Goal: Transaction & Acquisition: Obtain resource

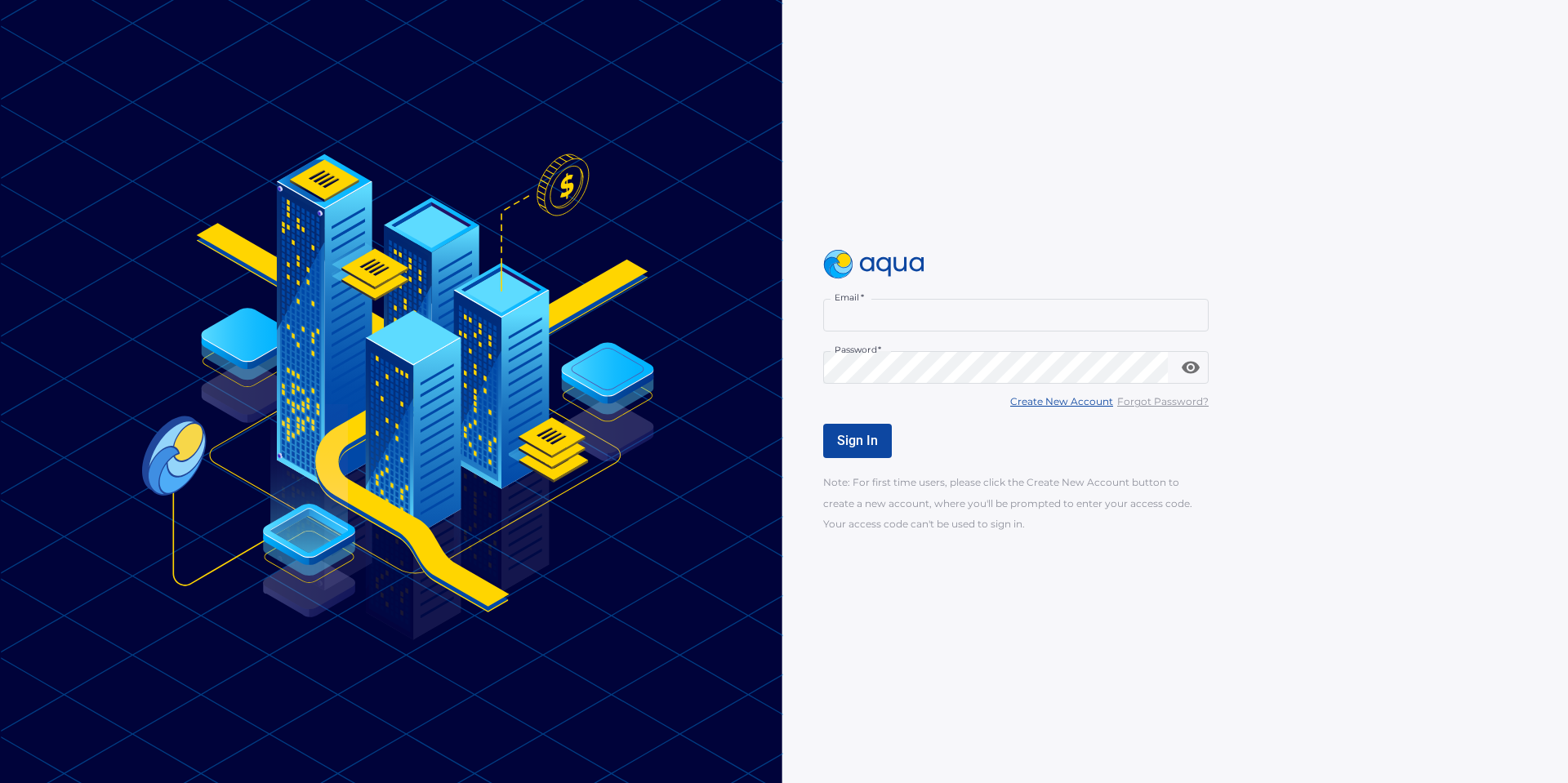
click at [924, 321] on input "Email   *" at bounding box center [1016, 314] width 386 height 33
type input "**********"
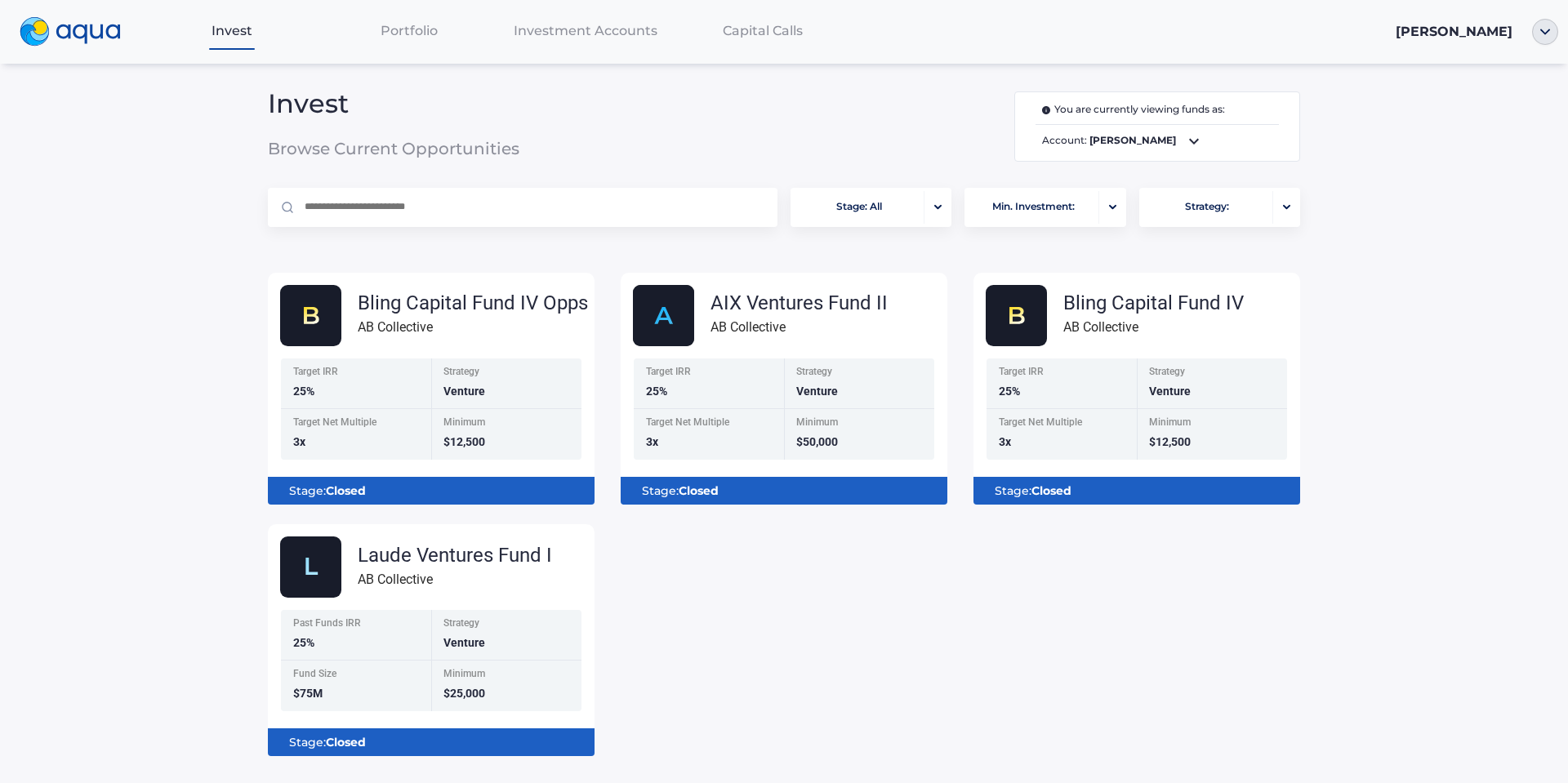
click at [740, 579] on div "Bling Capital Fund IV Opps AB Collective Target IRR 25% Strategy Venture Target…" at bounding box center [784, 505] width 1059 height 504
click at [832, 659] on div "Bling Capital Fund IV Opps AB Collective Target IRR 25% Strategy Venture Target…" at bounding box center [784, 505] width 1059 height 504
click at [1544, 35] on img "button" at bounding box center [1545, 32] width 26 height 26
click at [1494, 97] on link "Documents" at bounding box center [1483, 92] width 107 height 17
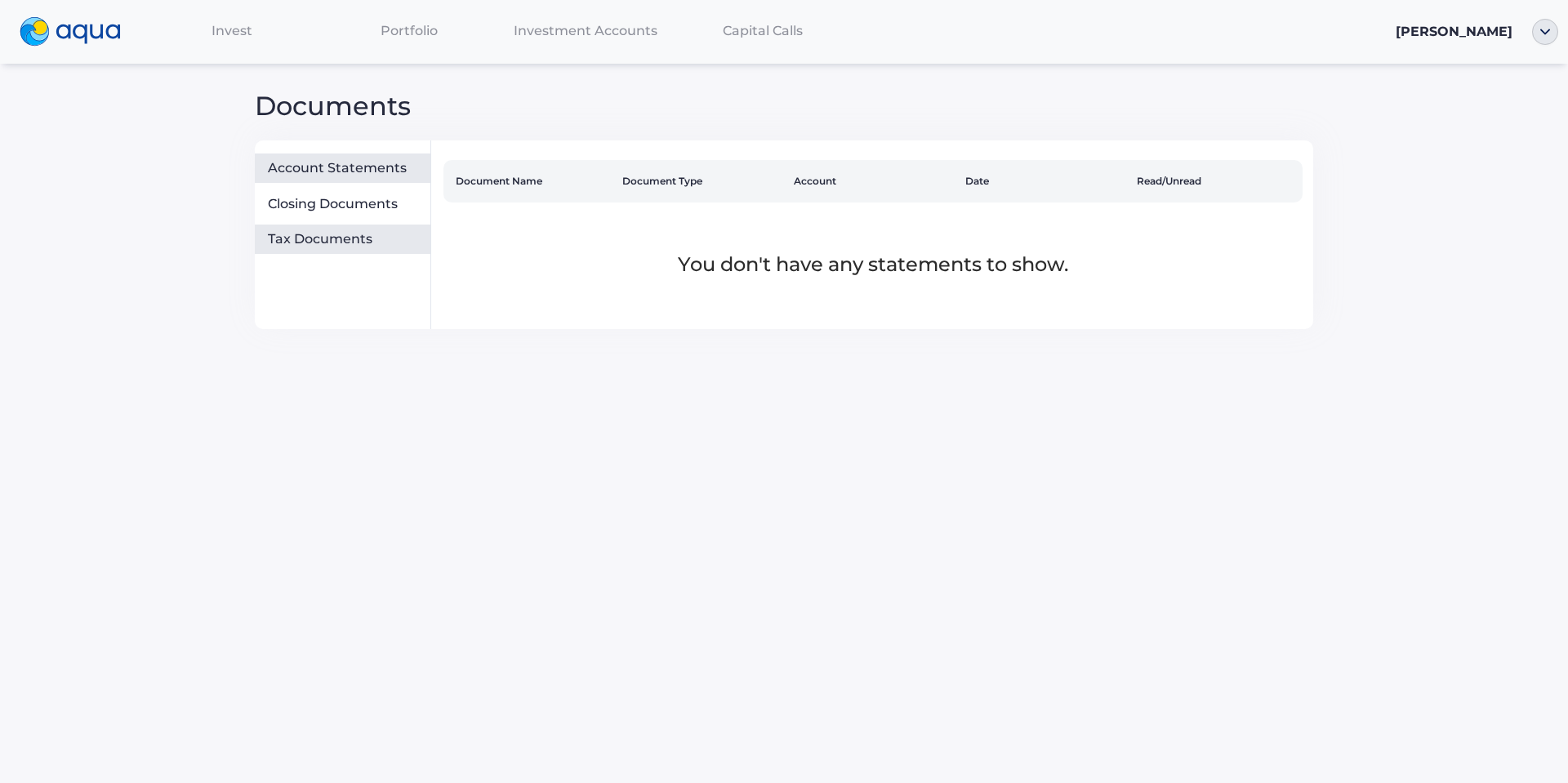
click at [295, 244] on div "Tax Documents" at bounding box center [346, 239] width 156 height 17
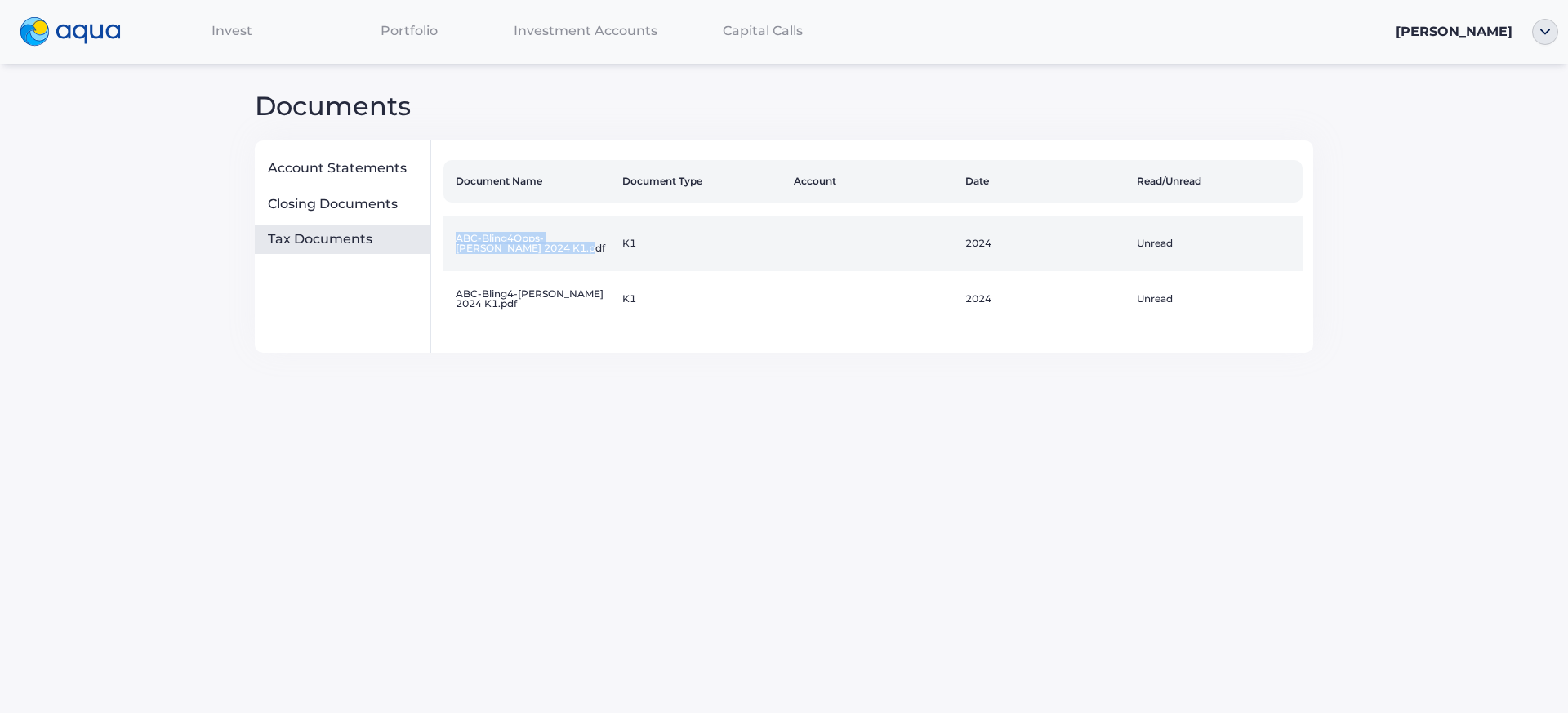
drag, startPoint x: 575, startPoint y: 248, endPoint x: 458, endPoint y: 233, distance: 118.0
click at [458, 233] on td "ABC-Bling4Opps-[PERSON_NAME] 2024 K1.pdf" at bounding box center [529, 243] width 171 height 55
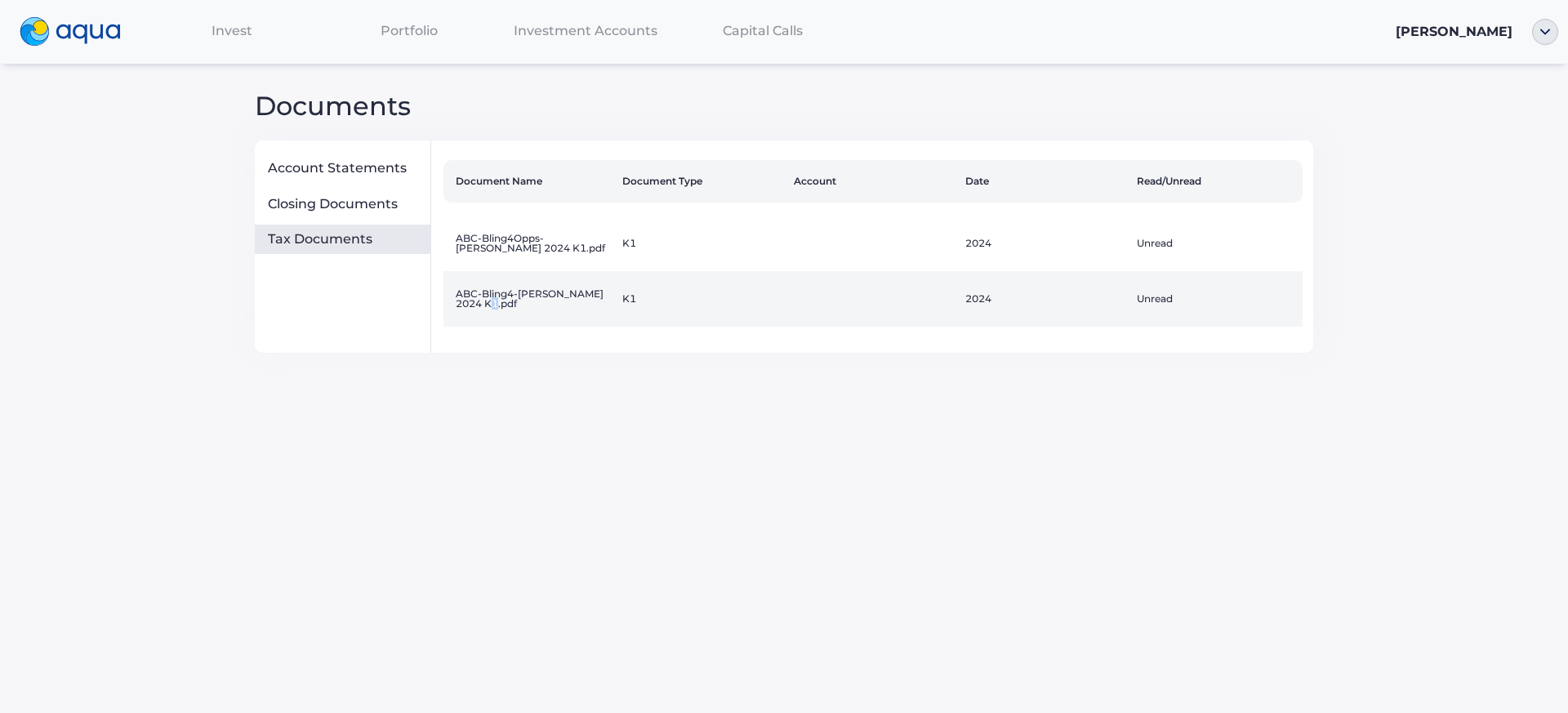
click at [505, 303] on td "ABC-Bling4-[PERSON_NAME] 2024 K1.pdf" at bounding box center [529, 299] width 171 height 55
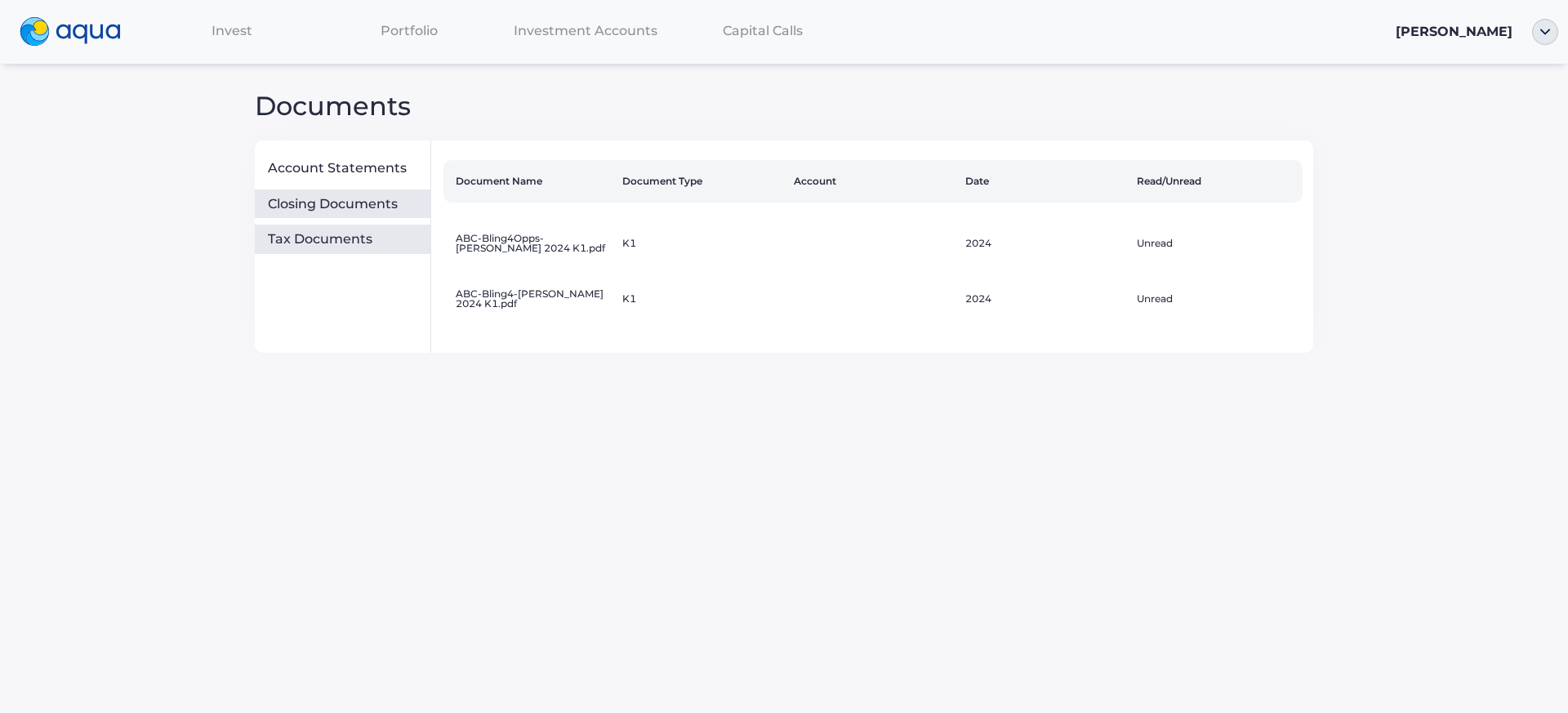
click at [383, 207] on div "Closing Documents" at bounding box center [346, 204] width 156 height 17
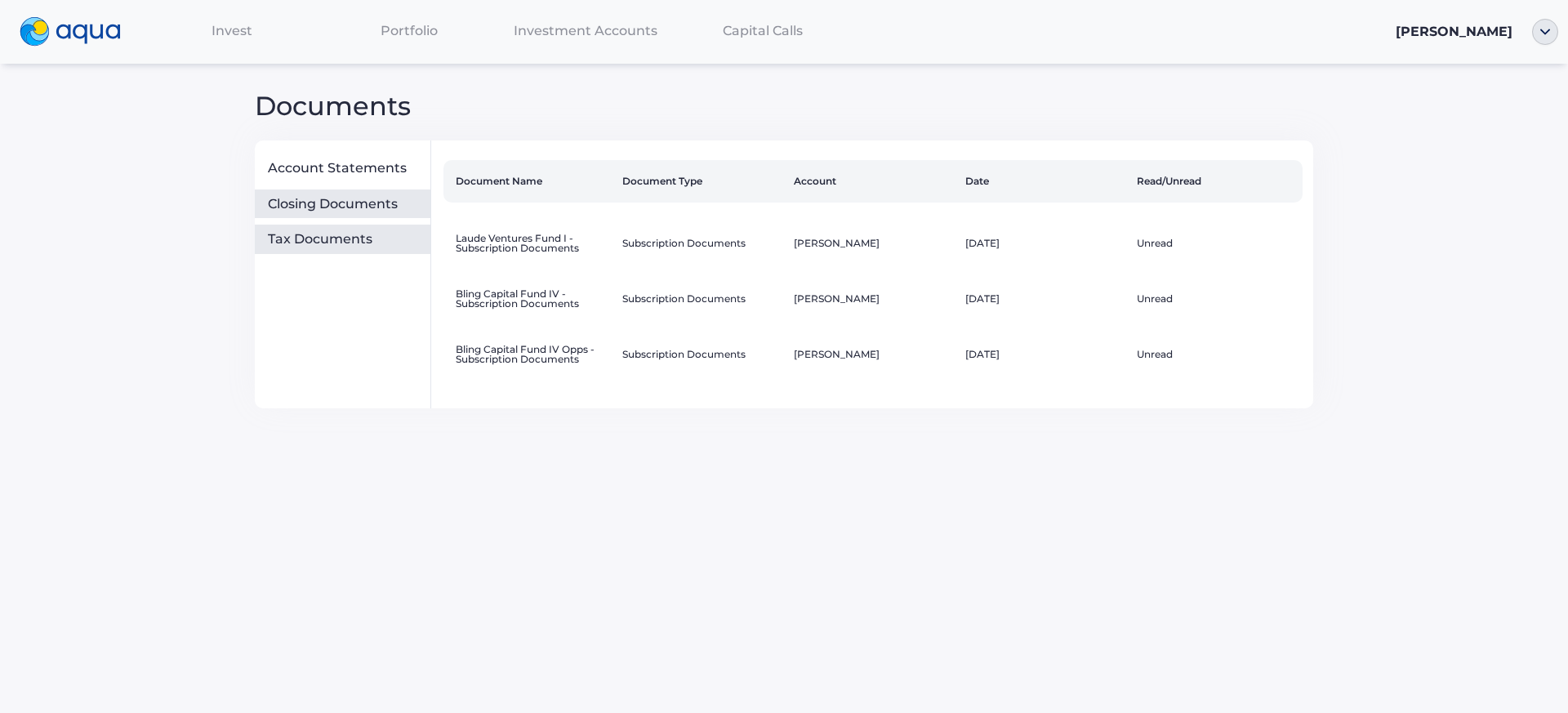
click at [364, 235] on div "Tax Documents" at bounding box center [346, 239] width 156 height 17
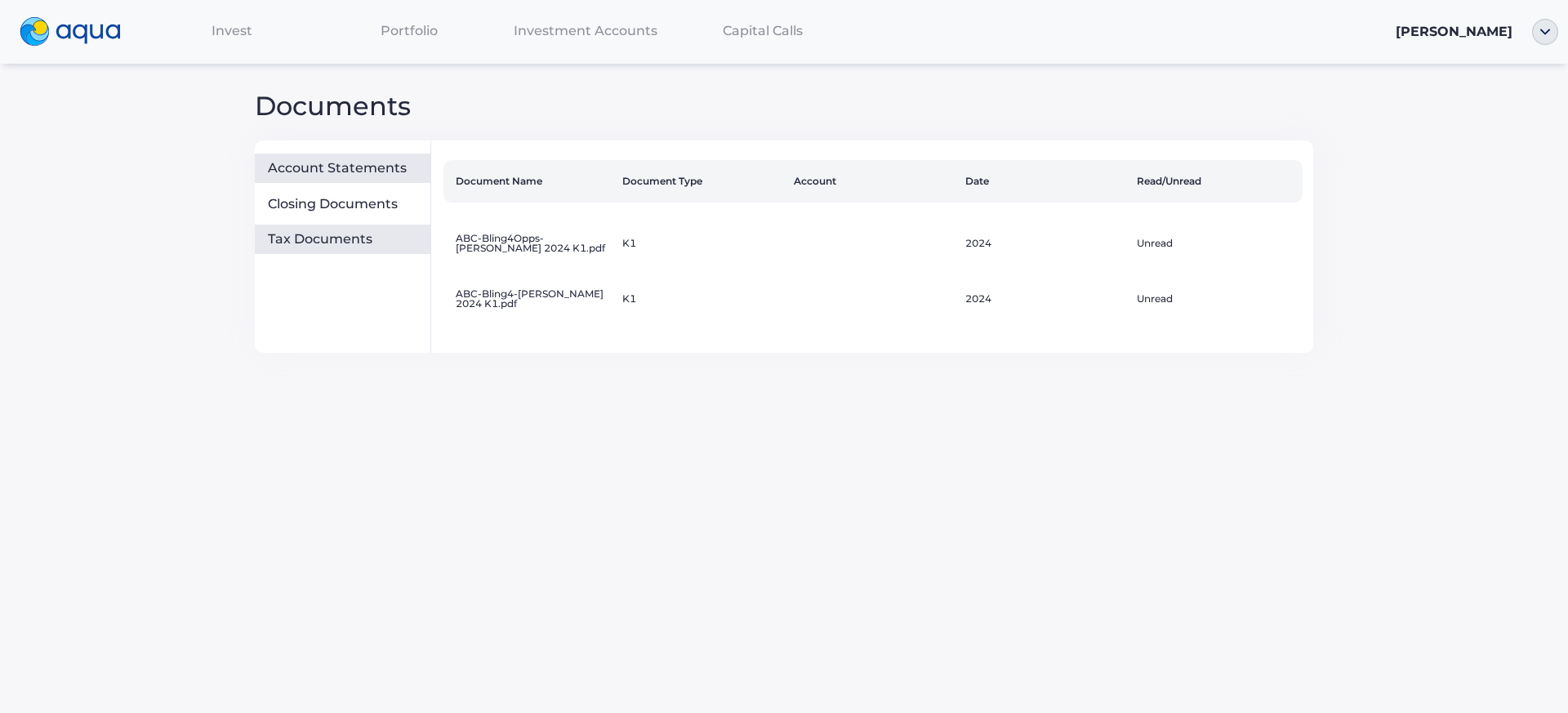
click at [356, 162] on div "Account Statements" at bounding box center [346, 168] width 156 height 17
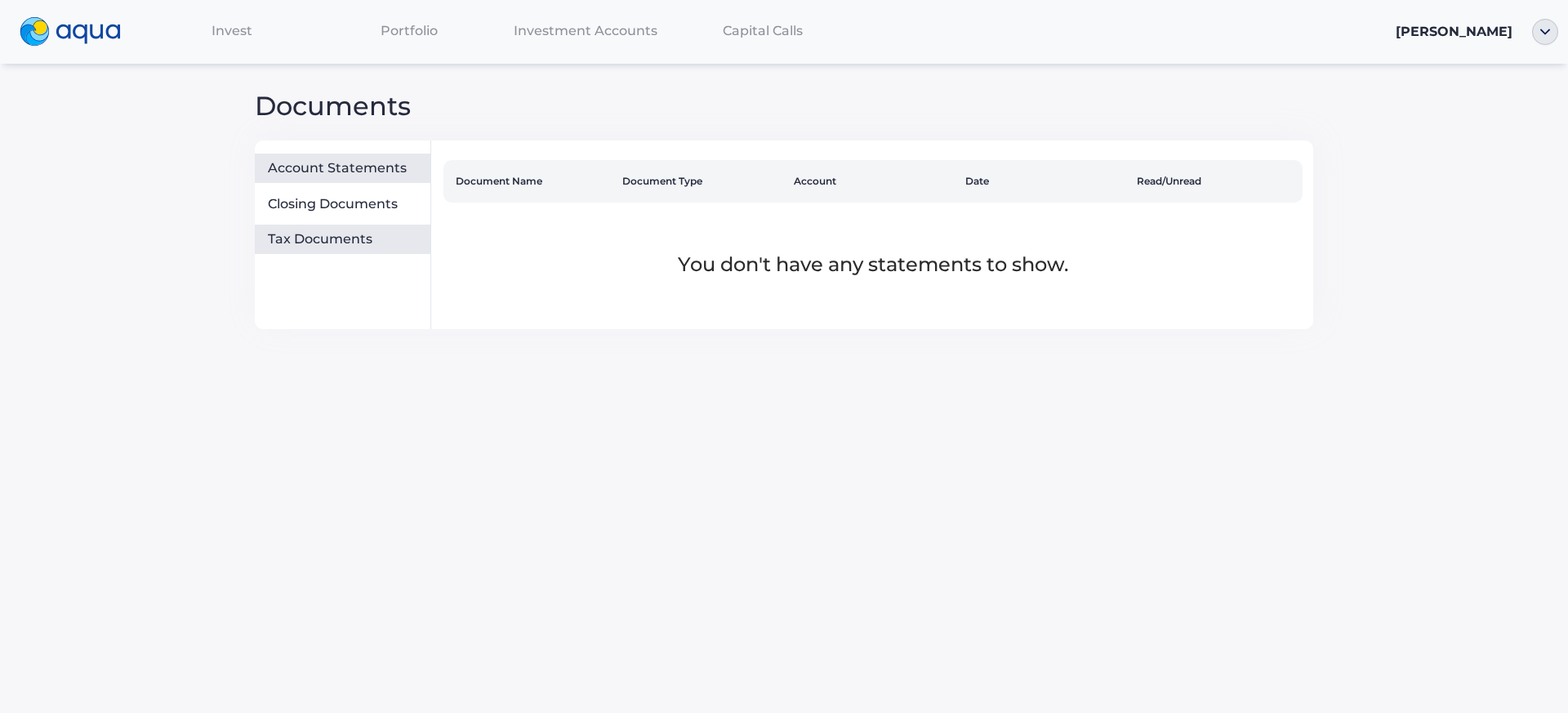
click at [339, 251] on div "Tax Documents" at bounding box center [343, 239] width 176 height 30
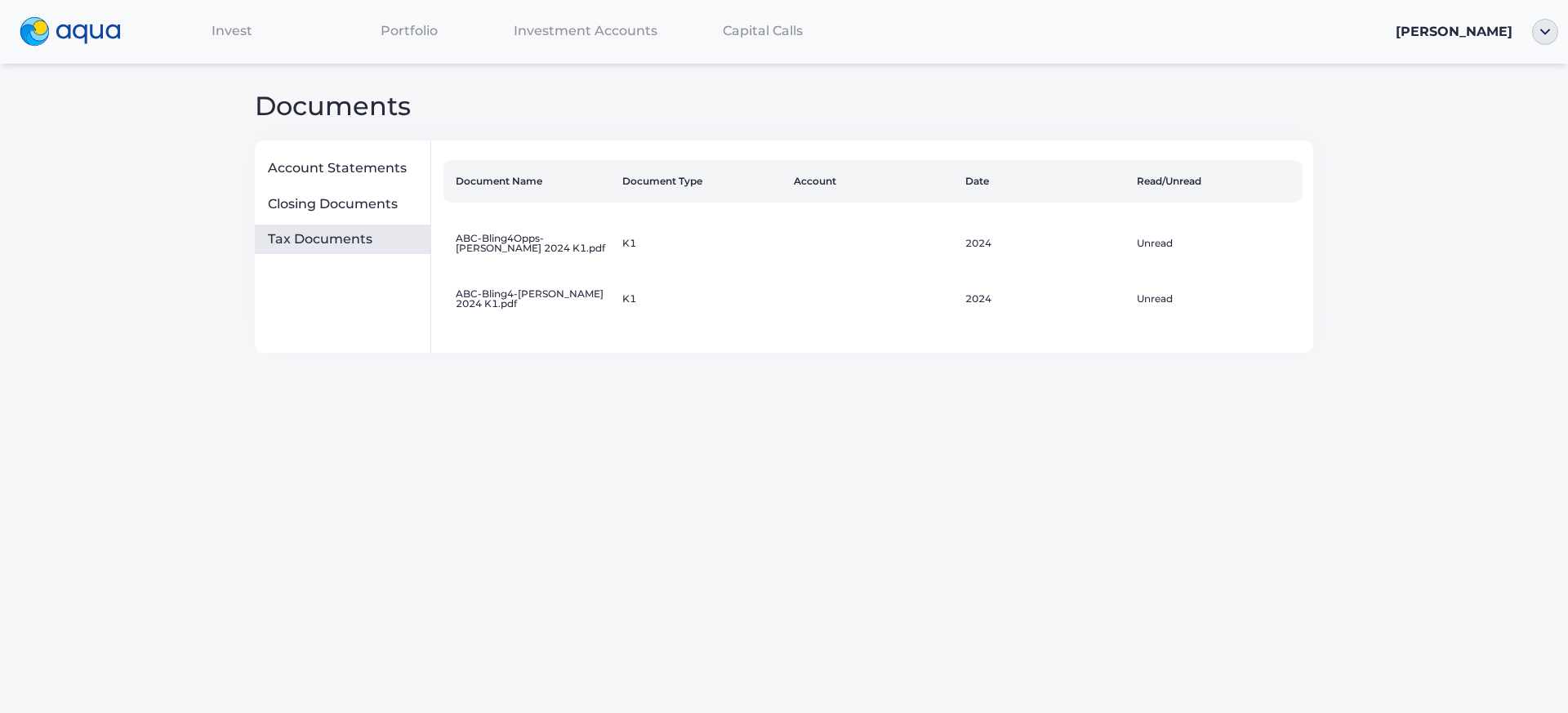
click at [251, 51] on nav "Invest Portfolio Investment Accounts Capital Calls [PERSON_NAME]" at bounding box center [784, 32] width 1568 height 63
click at [241, 36] on span "Invest" at bounding box center [231, 31] width 41 height 16
